Goal: Information Seeking & Learning: Learn about a topic

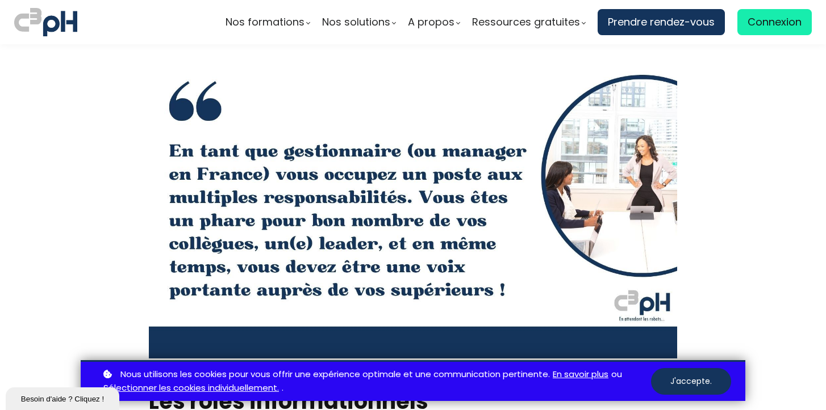
scroll to position [2274, 0]
